Goal: Manage account settings

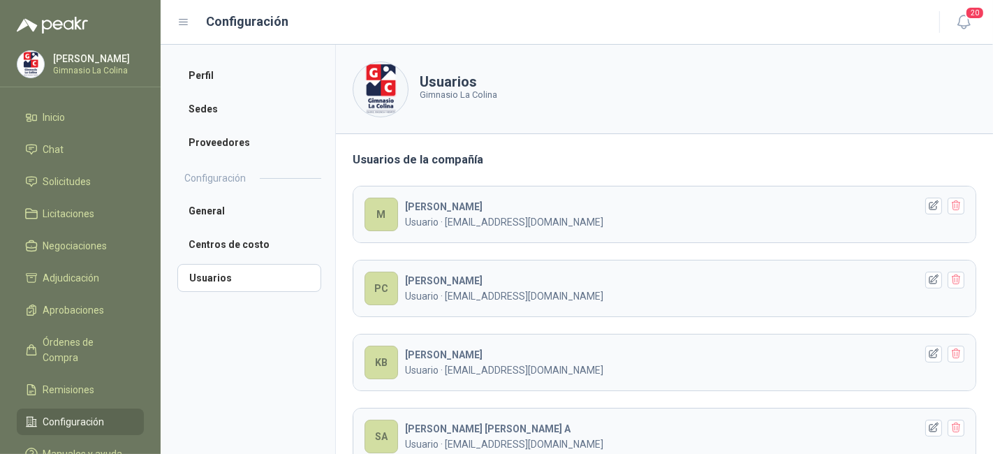
scroll to position [377, 0]
